Goal: Task Accomplishment & Management: Complete application form

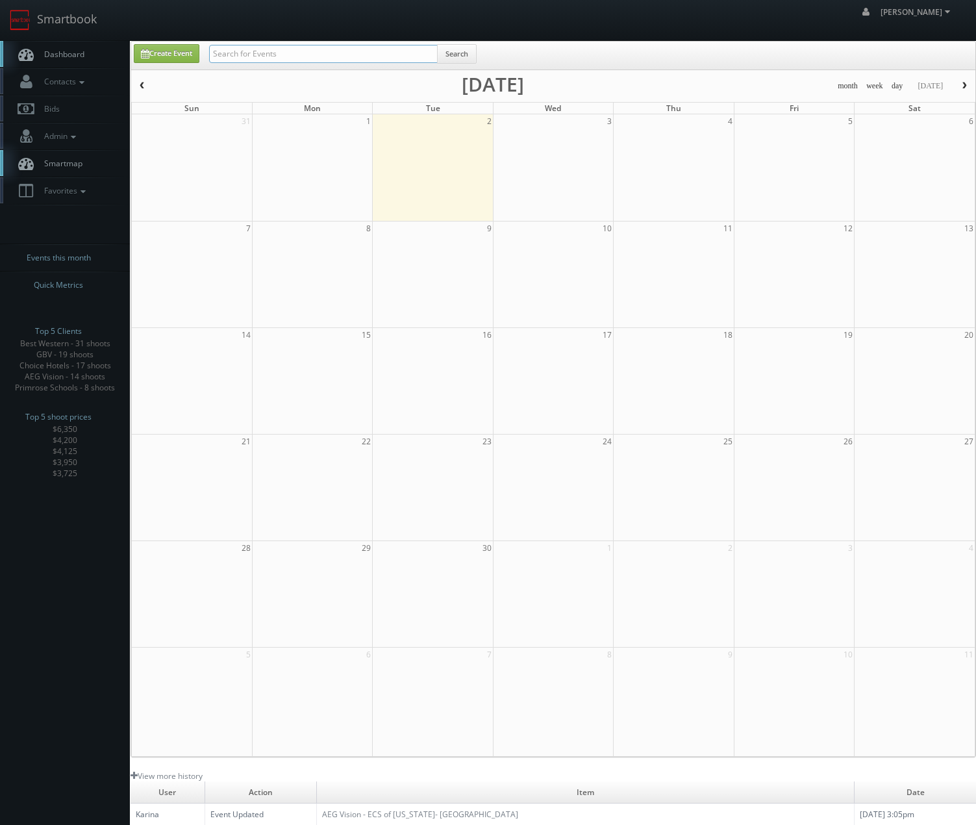
click at [234, 51] on input "text" at bounding box center [323, 54] width 229 height 18
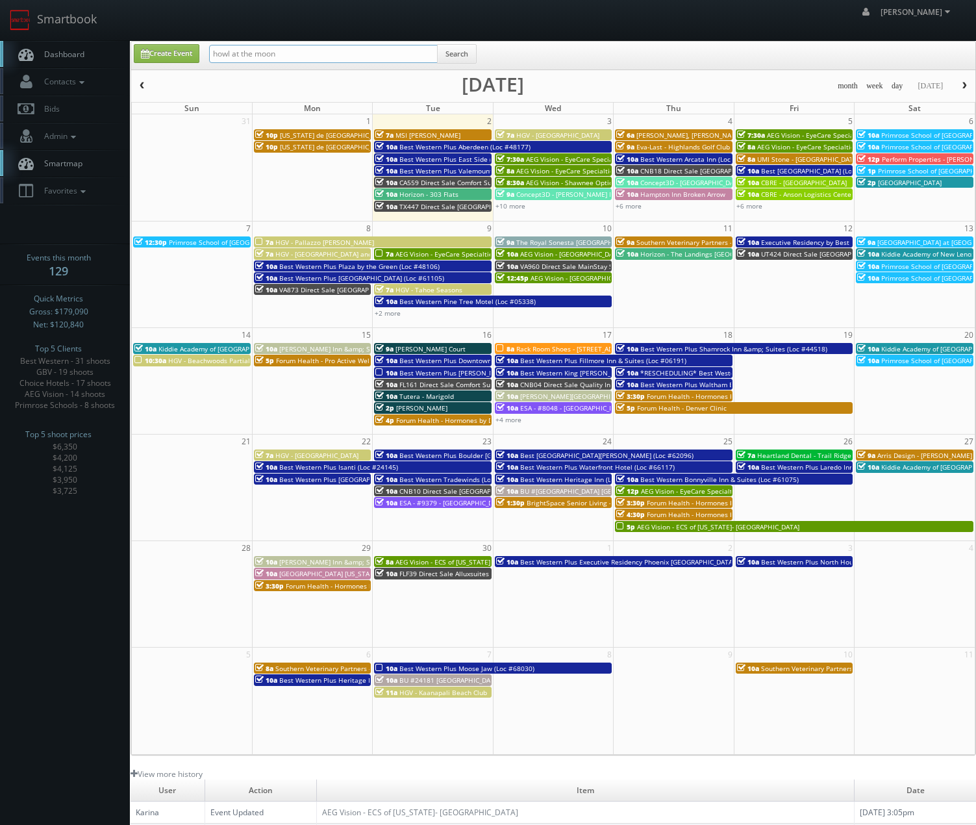
type input "howl at the moon"
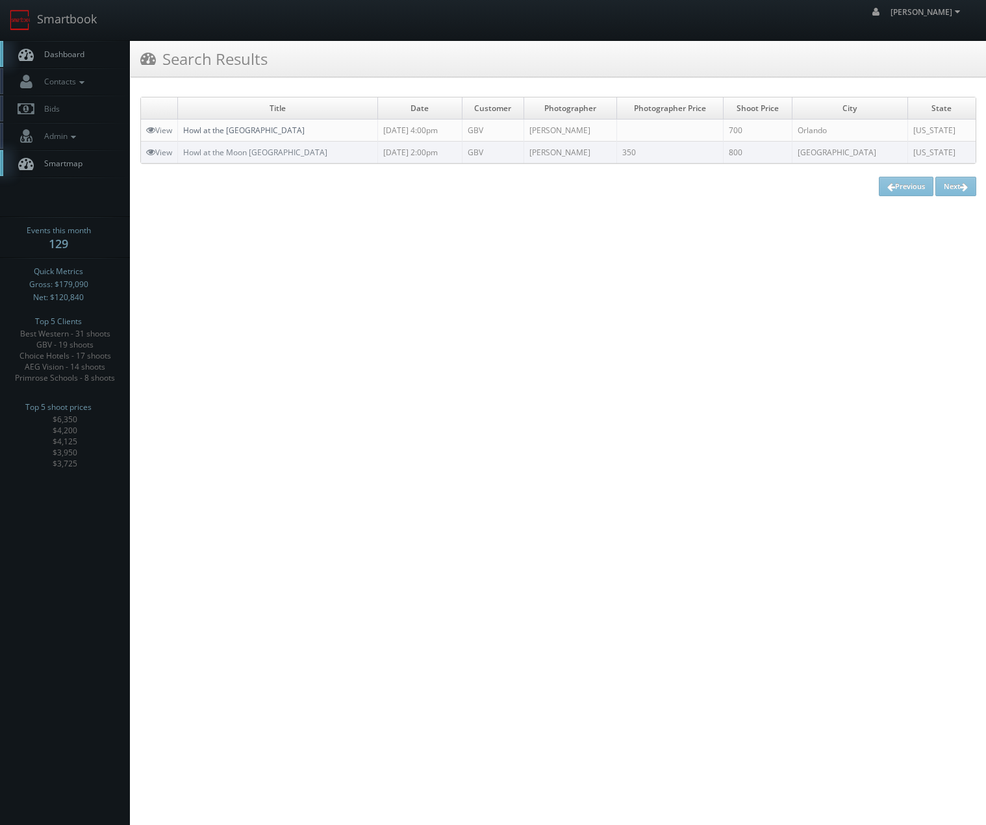
click at [265, 131] on link "Howl at the Moon Orlando" at bounding box center [243, 130] width 121 height 11
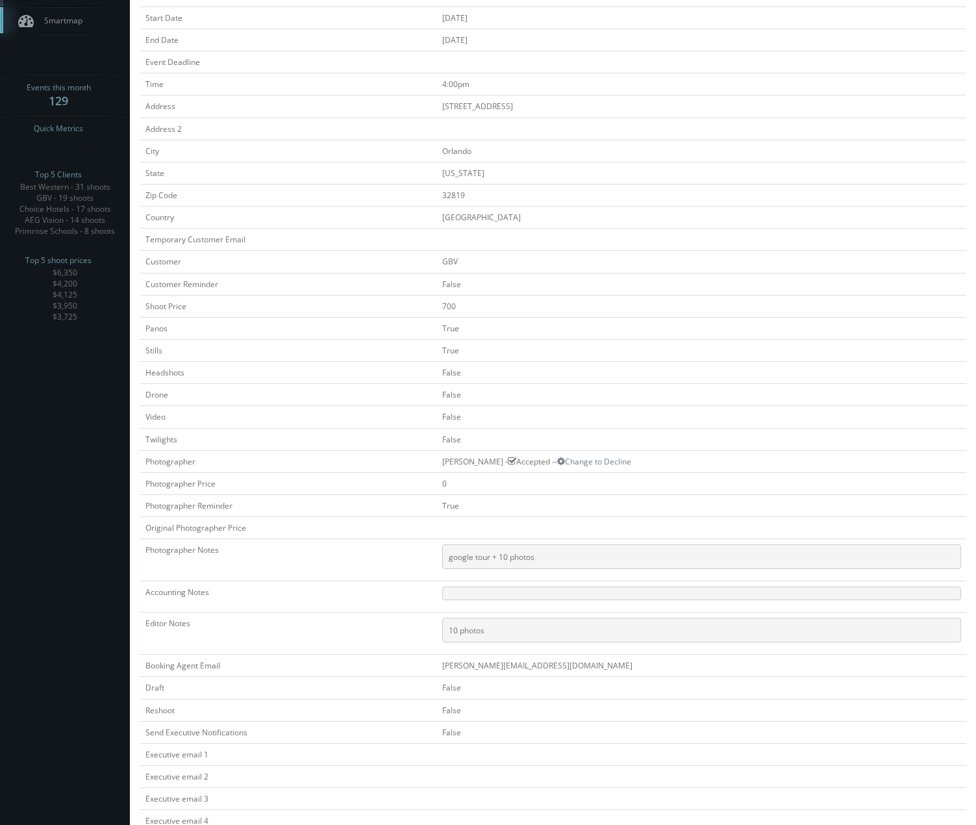
scroll to position [195, 0]
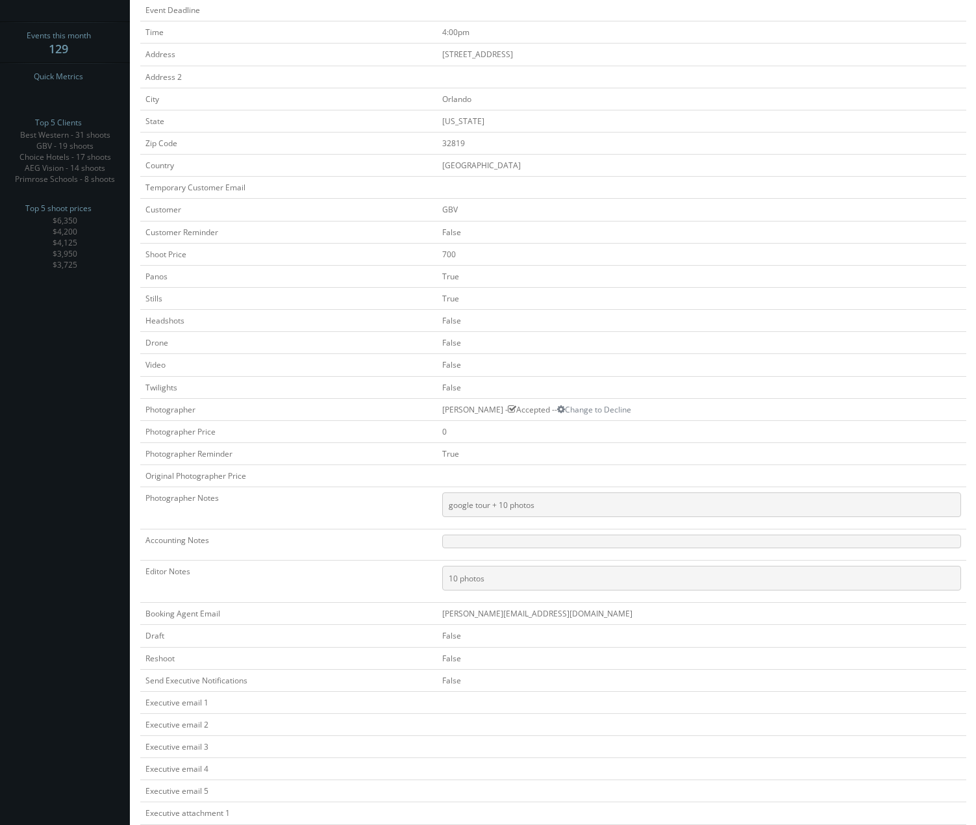
click at [502, 507] on pre "google tour + 10 photos" at bounding box center [701, 504] width 519 height 25
click at [501, 507] on pre "google tour + 10 photos" at bounding box center [701, 504] width 519 height 25
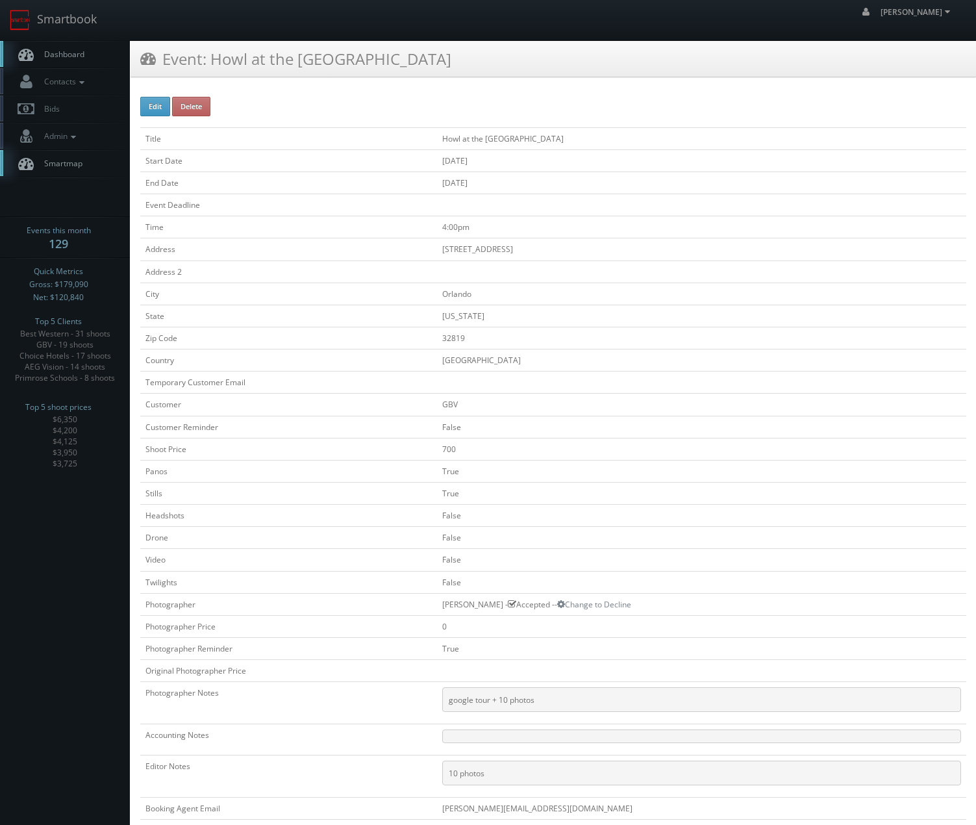
drag, startPoint x: 184, startPoint y: 511, endPoint x: 194, endPoint y: 155, distance: 356.0
click at [71, 18] on link "Smartbook" at bounding box center [53, 20] width 106 height 40
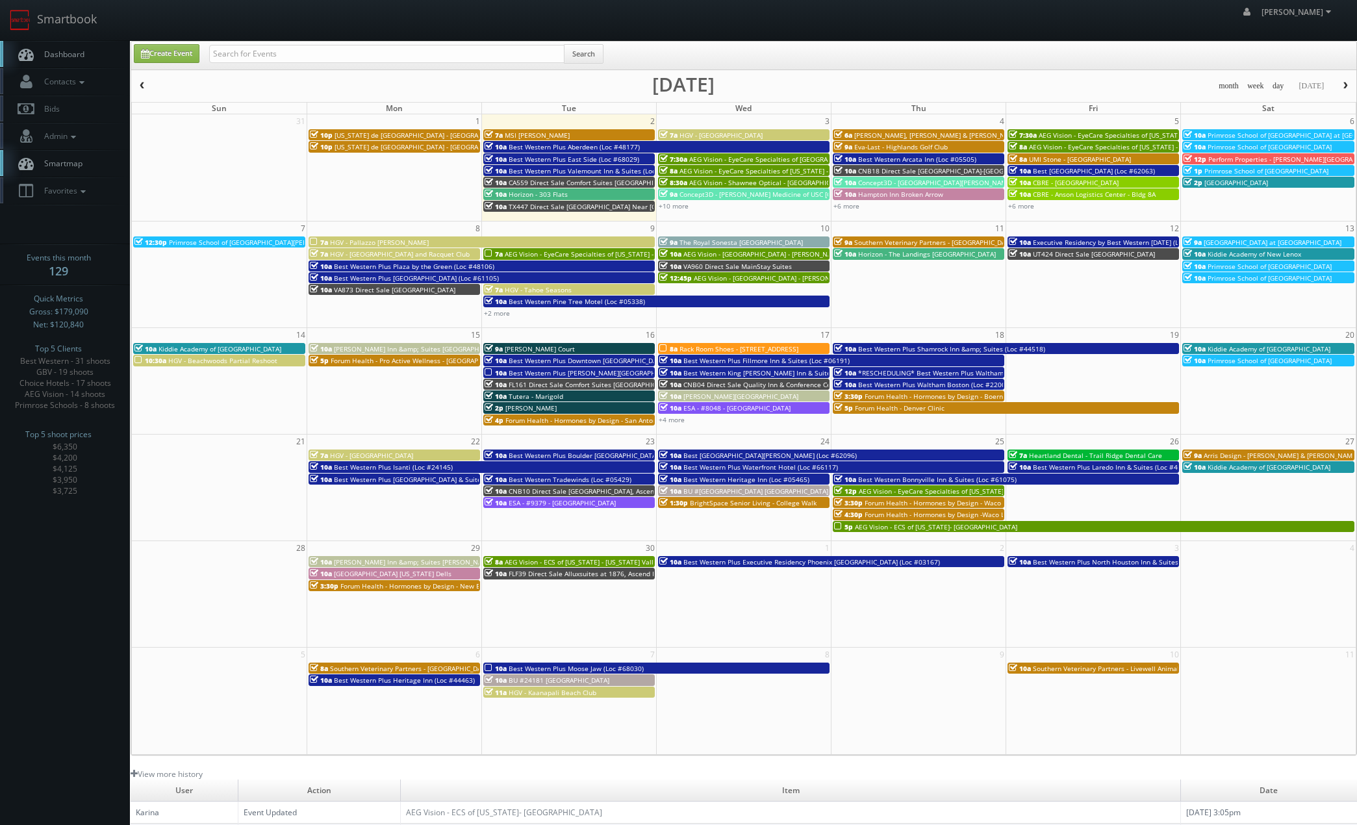
click at [571, 232] on td "9" at bounding box center [568, 228] width 175 height 14
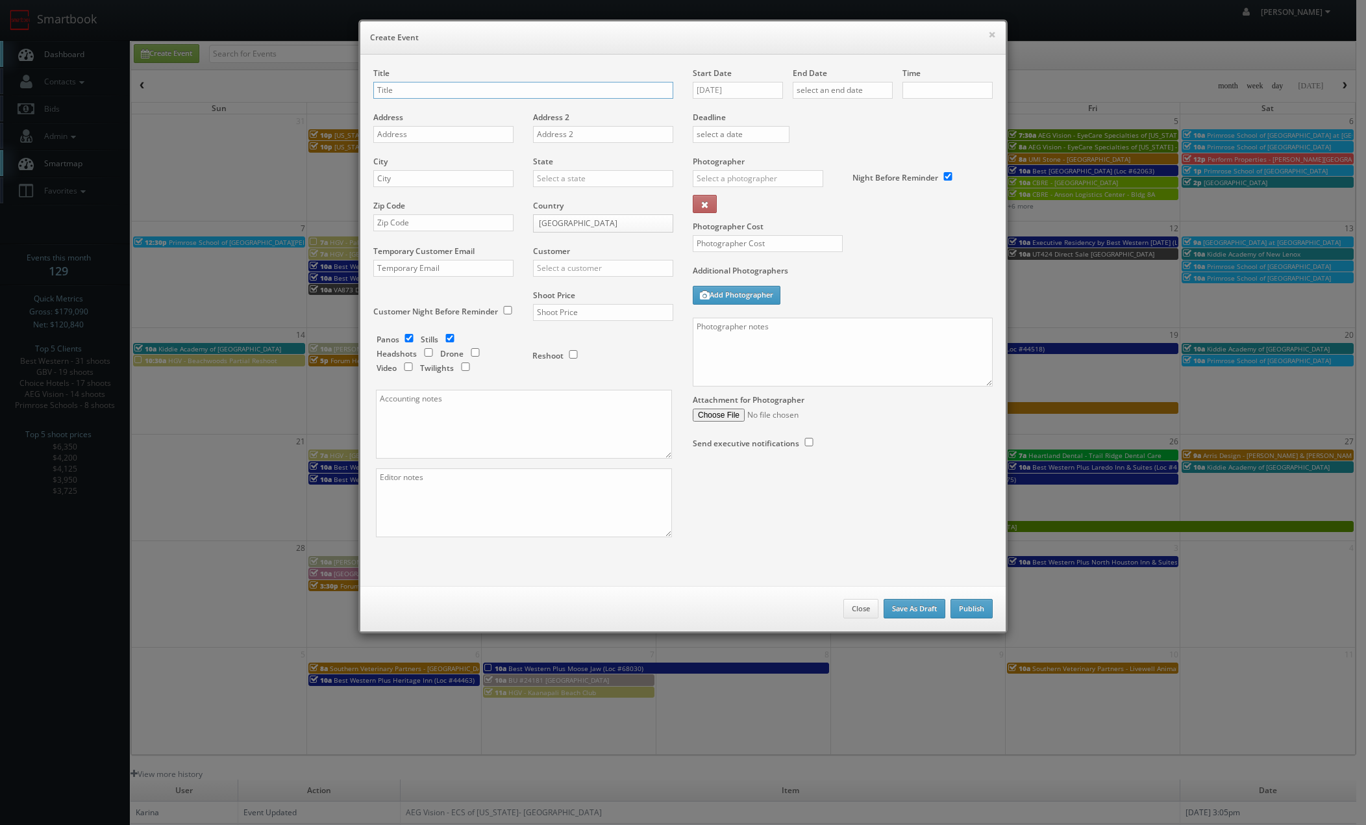
checkbox input "true"
type input "10:00am"
checkbox input "true"
type input "Howl at the Moon [GEOGRAPHIC_DATA]"
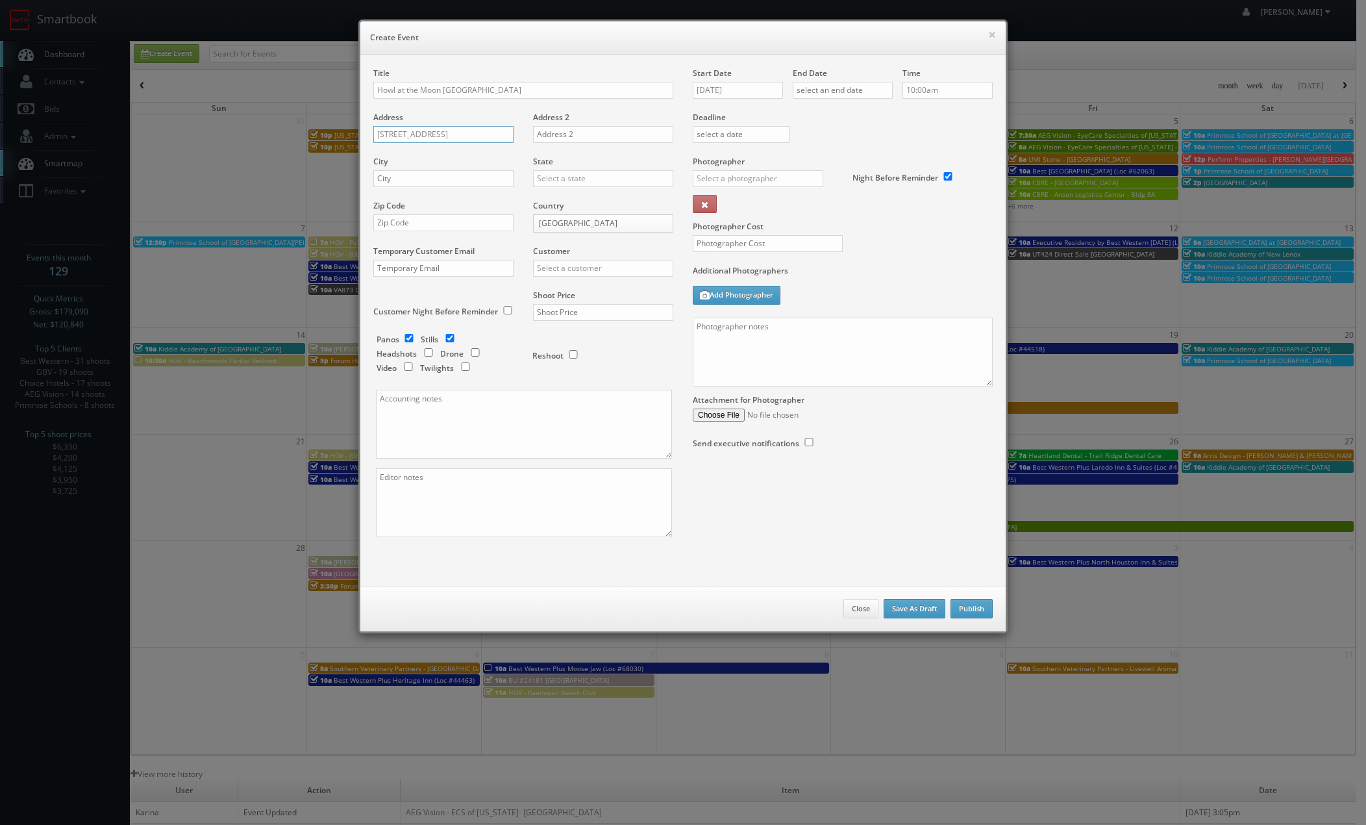
type input "434 South 4th Street"
type input "Louisville"
click at [538, 201] on div "[US_STATE]" at bounding box center [603, 199] width 139 height 21
type input "[US_STATE]"
click at [485, 226] on input "text" at bounding box center [443, 222] width 140 height 17
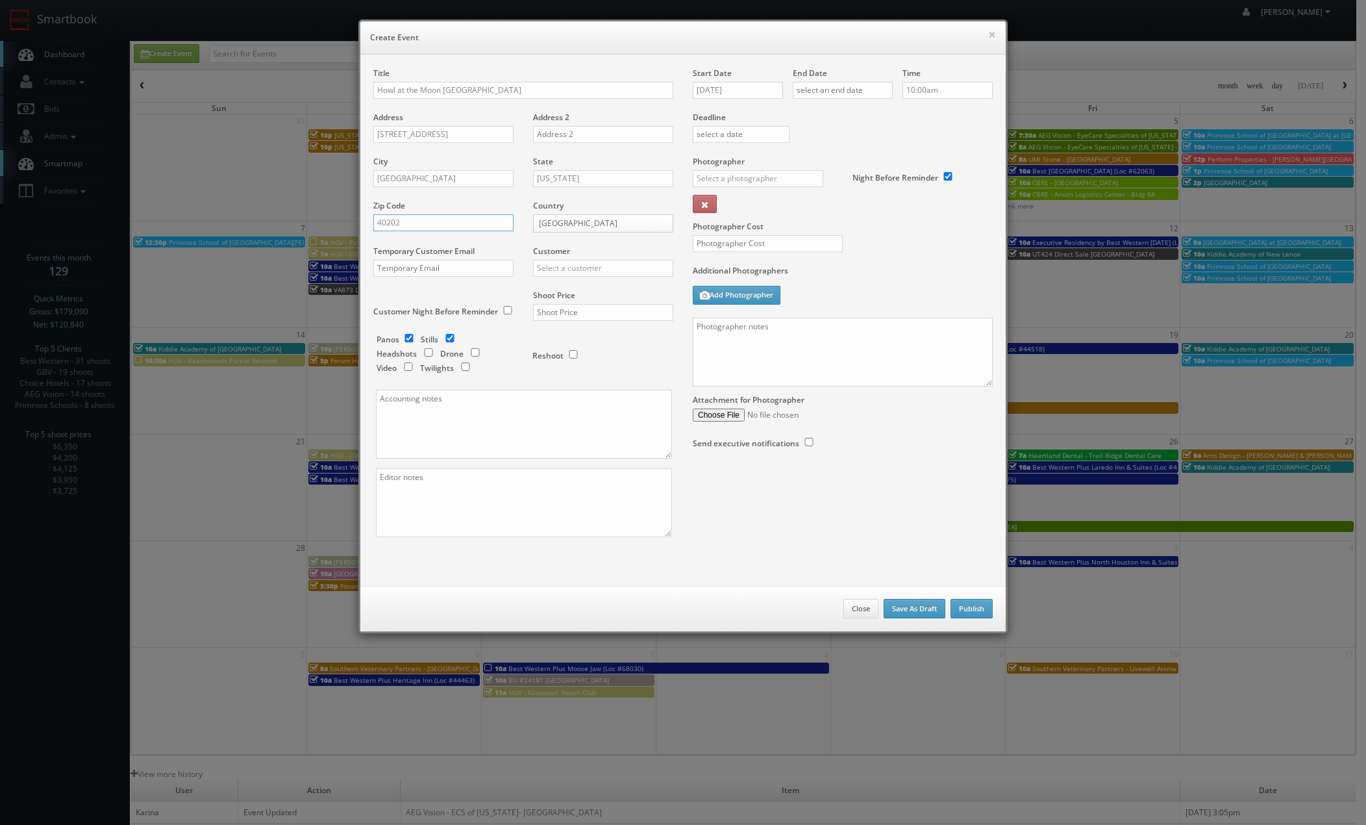
type input "40202"
type input "h"
click at [555, 288] on div "GBV" at bounding box center [603, 289] width 139 height 21
type input "GBV"
click at [553, 307] on input "text" at bounding box center [603, 312] width 140 height 17
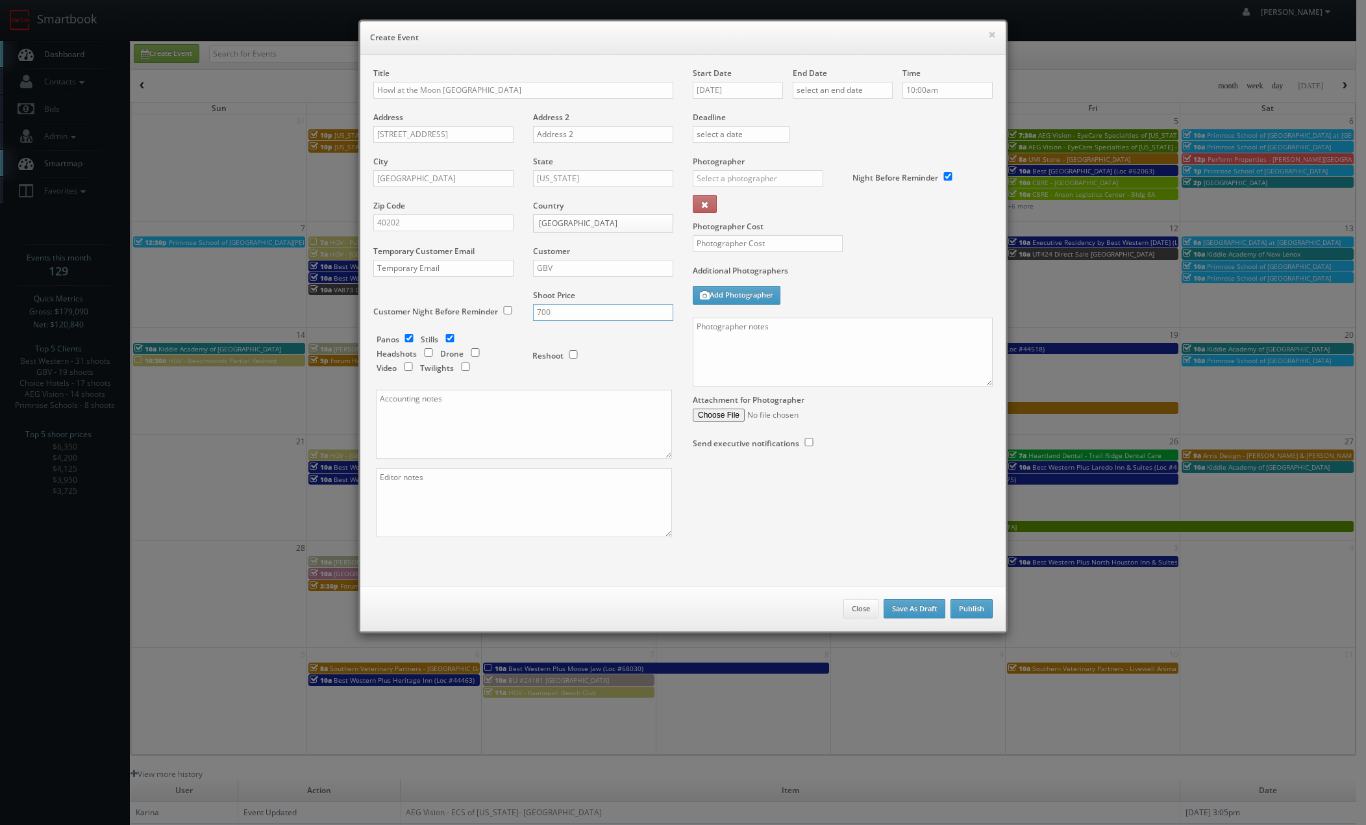
type input "700"
drag, startPoint x: 936, startPoint y: 88, endPoint x: 799, endPoint y: 84, distance: 137.7
click at [809, 81] on div "Start Date 09/09/2025 End Date Time 10:00am Deadline Photographer _justin _phot…" at bounding box center [842, 271] width 319 height 407
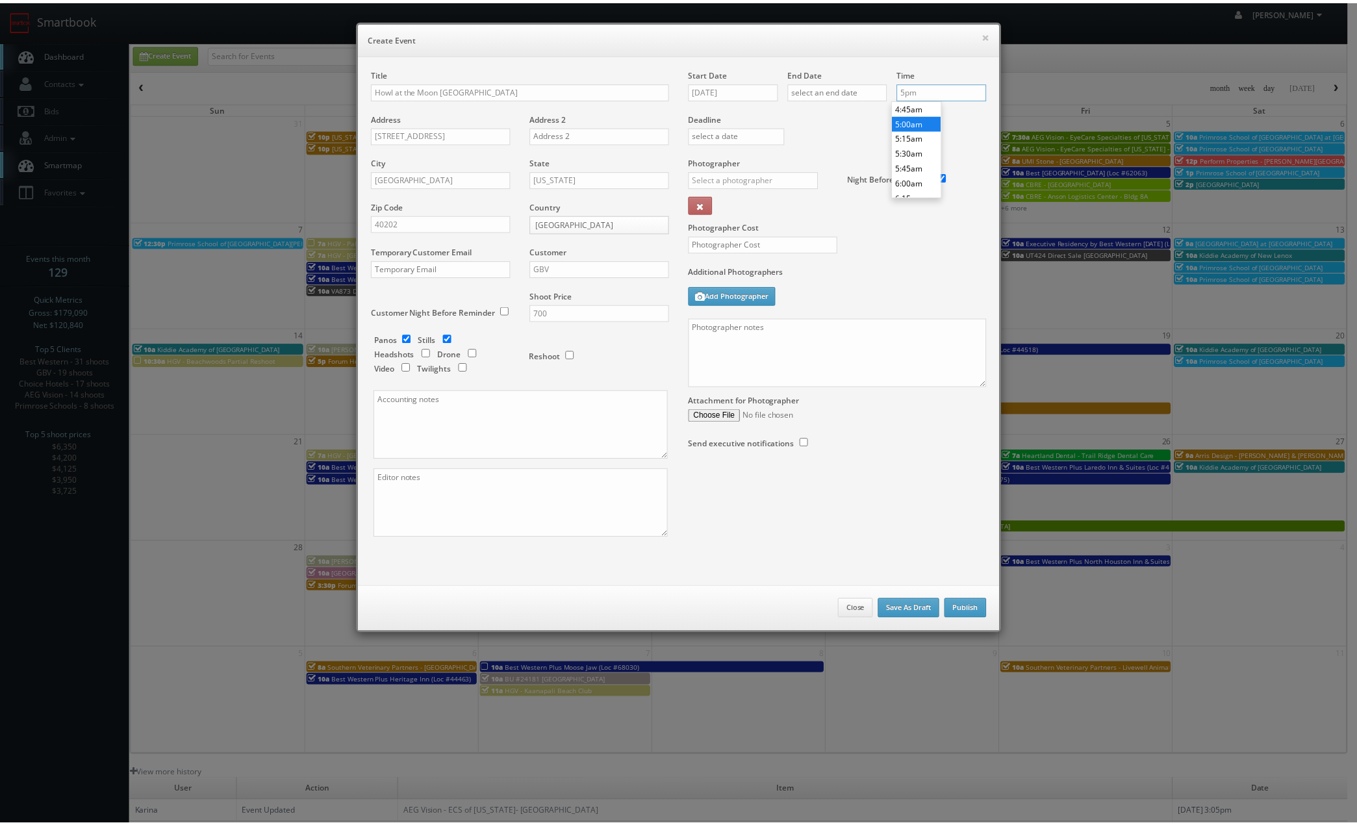
scroll to position [1001, 0]
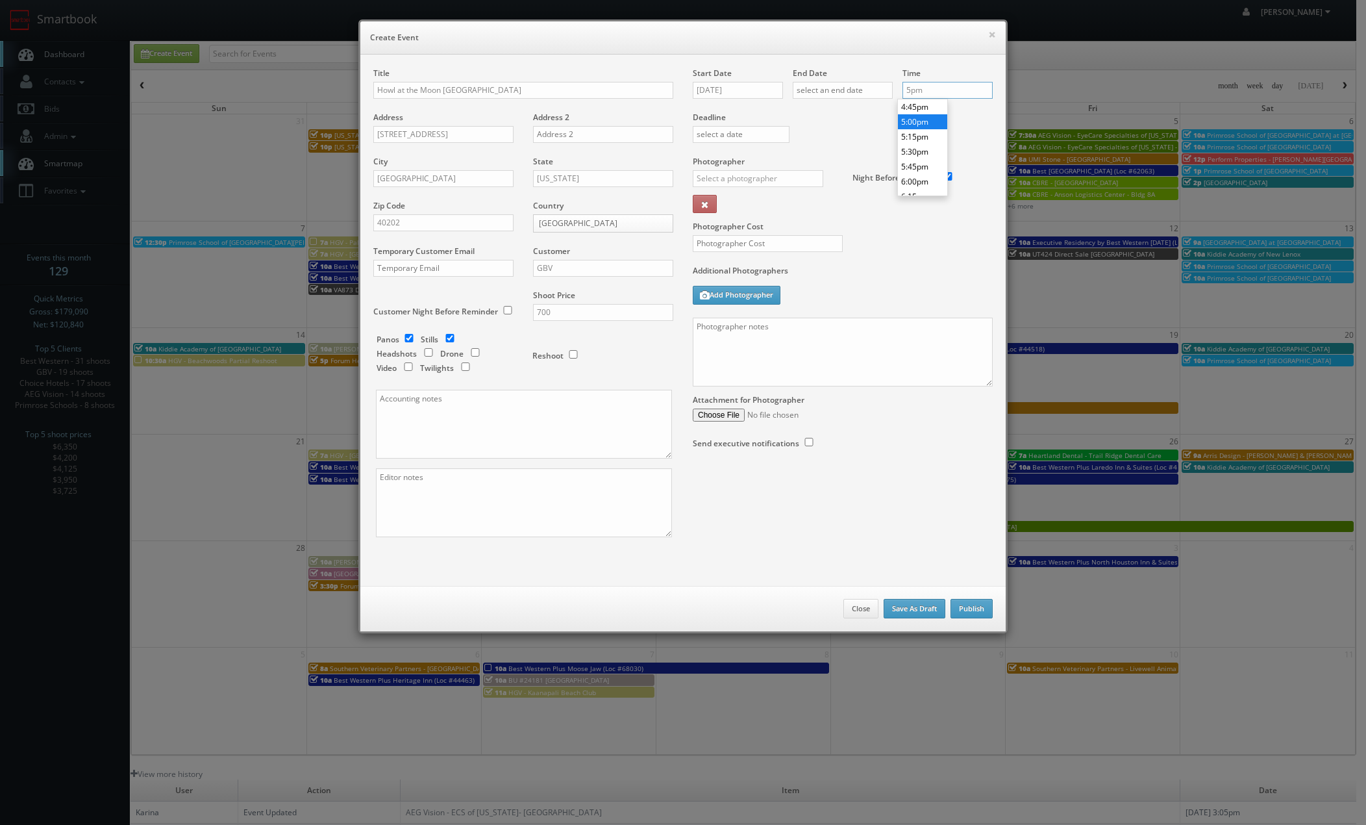
type input "5:00pm"
click at [905, 124] on li "5:00pm" at bounding box center [922, 121] width 49 height 15
click at [745, 176] on input "text" at bounding box center [758, 178] width 131 height 17
click at [734, 199] on div "Chris Sardinas" at bounding box center [763, 207] width 139 height 21
type input "Chris Sardinas"
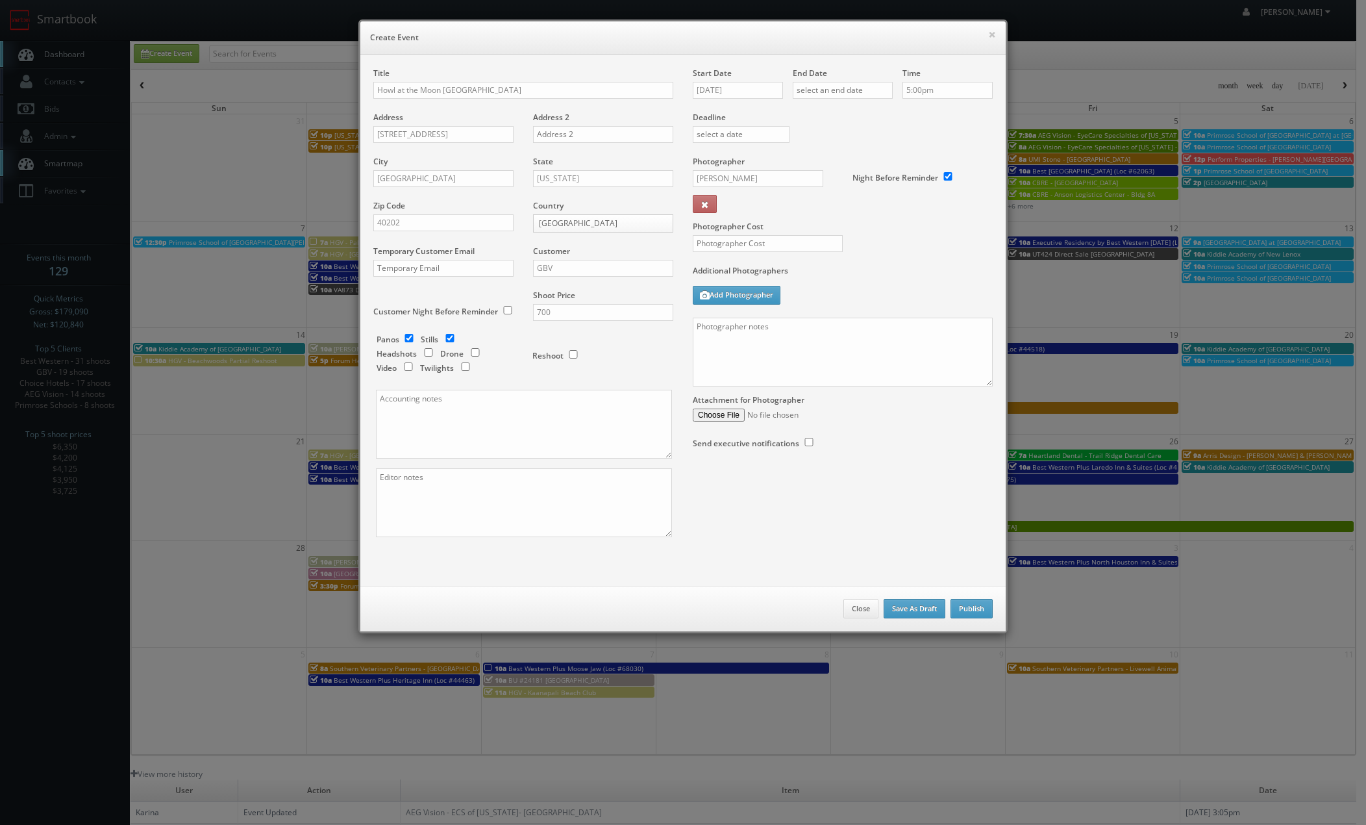
drag, startPoint x: 737, startPoint y: 234, endPoint x: 731, endPoint y: 234, distance: 6.5
click at [738, 235] on div "Photographer Cost" at bounding box center [842, 210] width 319 height 109
click at [739, 244] on input "text" at bounding box center [768, 243] width 150 height 17
type input "0"
drag, startPoint x: 752, startPoint y: 358, endPoint x: 752, endPoint y: 334, distance: 24.0
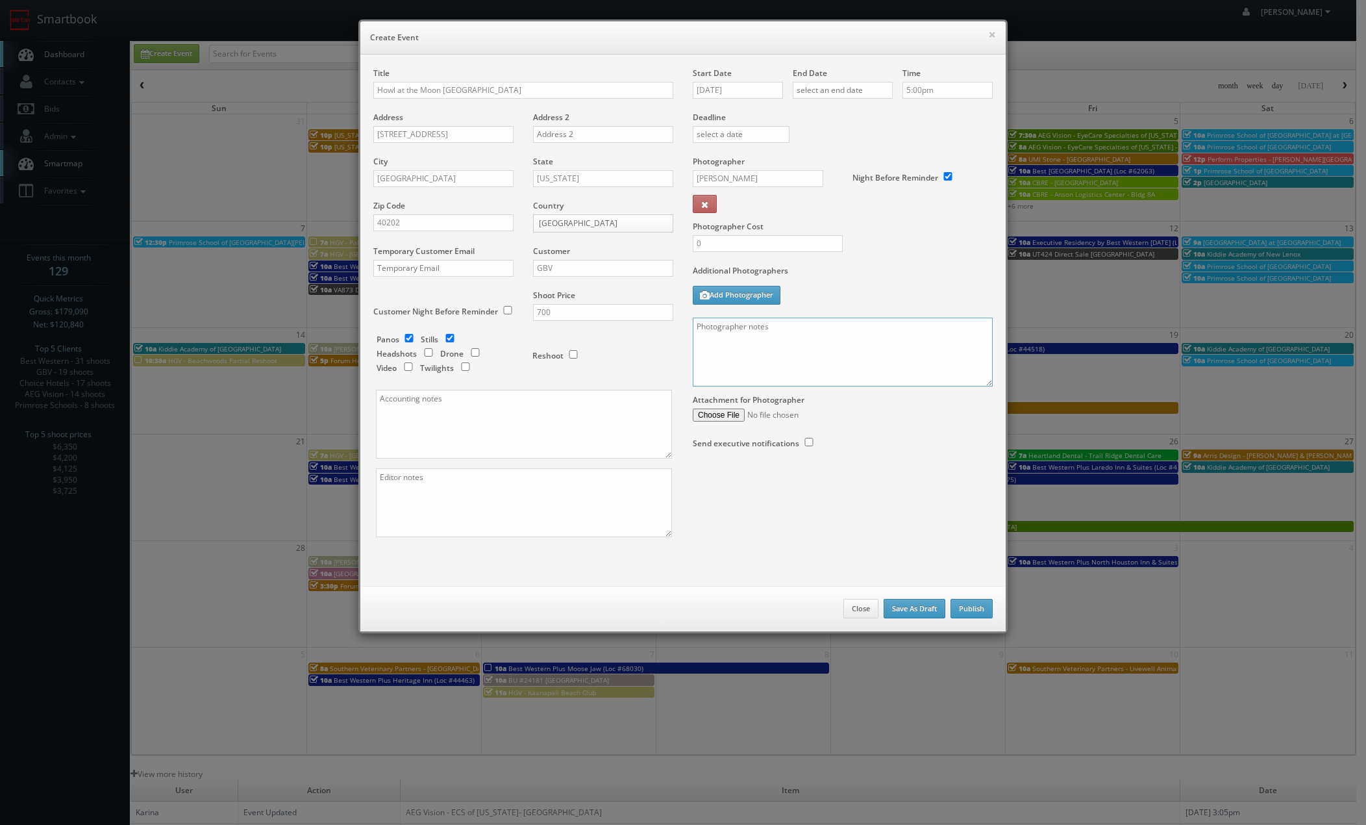
click at [750, 355] on textarea at bounding box center [843, 352] width 300 height 69
type textarea "google tour + 10 photos contact is libby"
click at [953, 609] on button "Publish" at bounding box center [972, 608] width 42 height 19
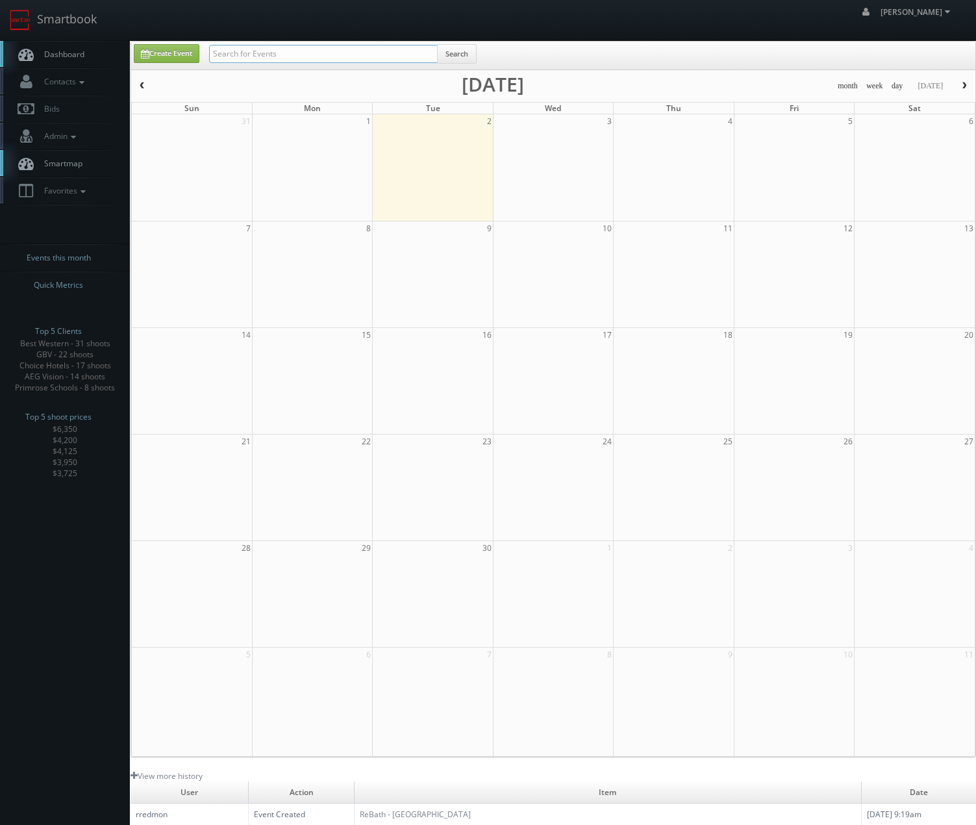
click at [290, 62] on input "text" at bounding box center [323, 54] width 229 height 18
type input "rebath"
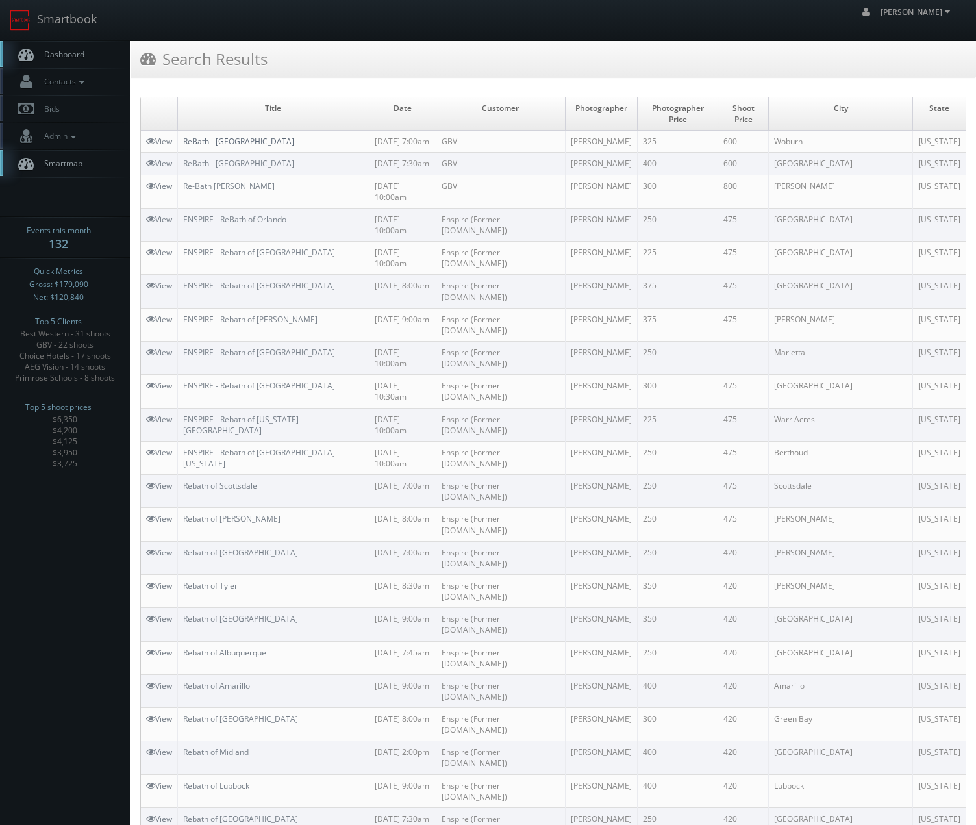
click at [208, 136] on link "ReBath - [GEOGRAPHIC_DATA]" at bounding box center [238, 141] width 111 height 11
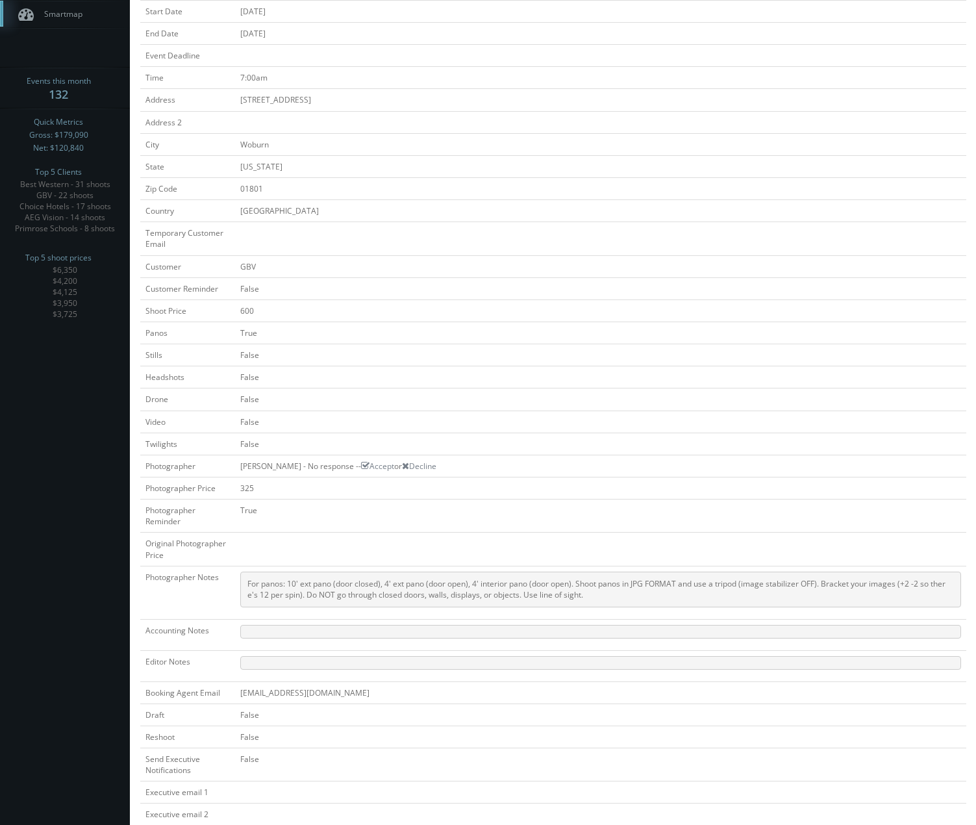
scroll to position [339, 0]
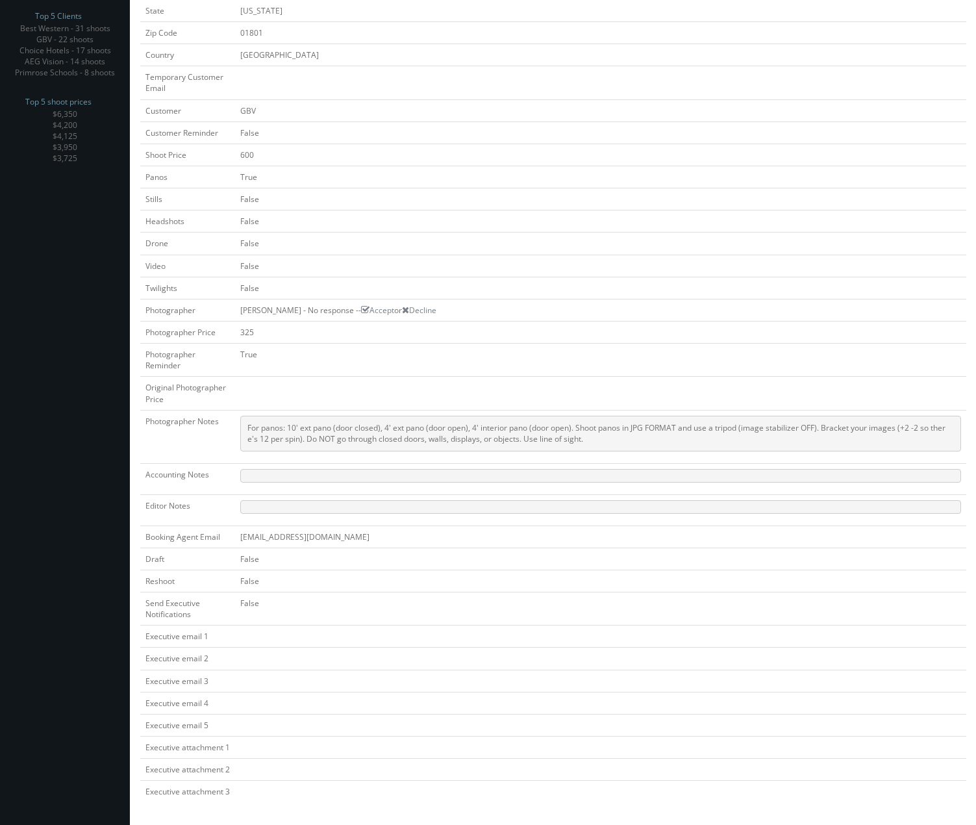
click at [323, 144] on td "600" at bounding box center [600, 155] width 731 height 22
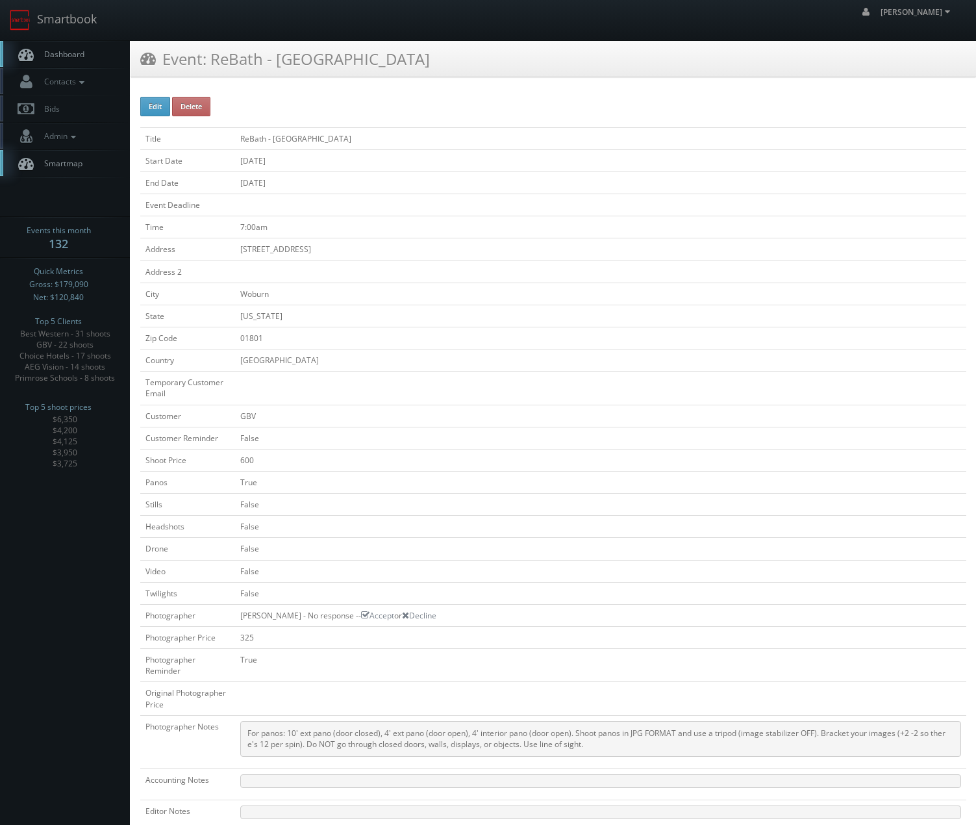
drag, startPoint x: 367, startPoint y: 398, endPoint x: 312, endPoint y: 130, distance: 273.7
